Goal: Check status: Check status

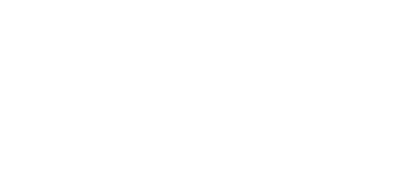
select select
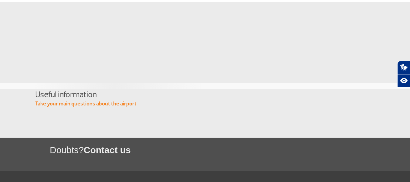
scroll to position [30, 0]
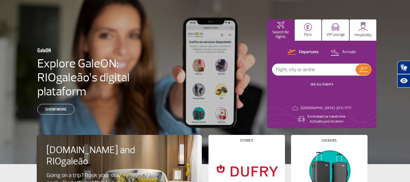
click at [303, 66] on input "text" at bounding box center [314, 70] width 84 height 12
type input "[GEOGRAPHIC_DATA]"
click at [365, 67] on img at bounding box center [364, 69] width 9 height 5
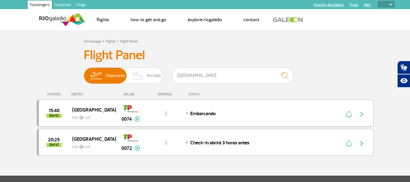
click at [263, 112] on div "Embarcando" at bounding box center [253, 113] width 134 height 7
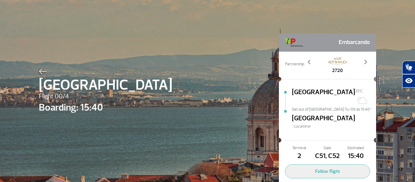
scroll to position [15, 0]
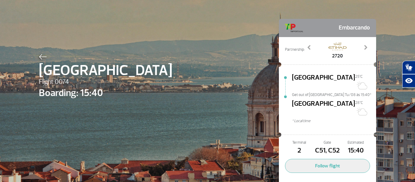
click at [323, 145] on span "C51, C52" at bounding box center [327, 150] width 28 height 10
drag, startPoint x: 323, startPoint y: 136, endPoint x: 346, endPoint y: 138, distance: 23.2
click at [346, 140] on div "Terminal 2 Gate C51, C52 Estimated 15:40" at bounding box center [327, 148] width 85 height 16
click at [346, 145] on span "15:40" at bounding box center [356, 150] width 28 height 10
click at [336, 56] on span "2720" at bounding box center [337, 55] width 18 height 7
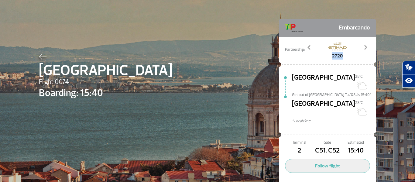
click at [336, 56] on span "2720" at bounding box center [337, 55] width 18 height 7
copy span "2720"
